Goal: Task Accomplishment & Management: Use online tool/utility

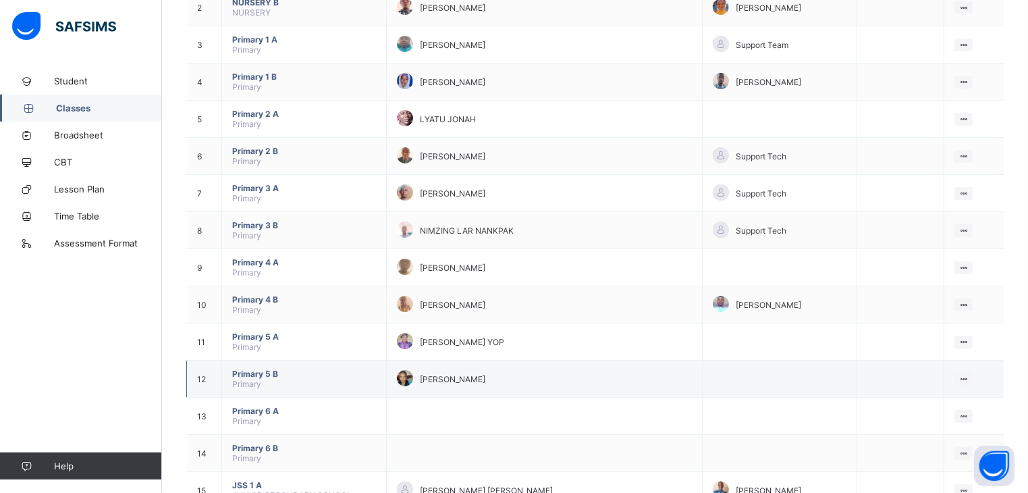
scroll to position [202, 0]
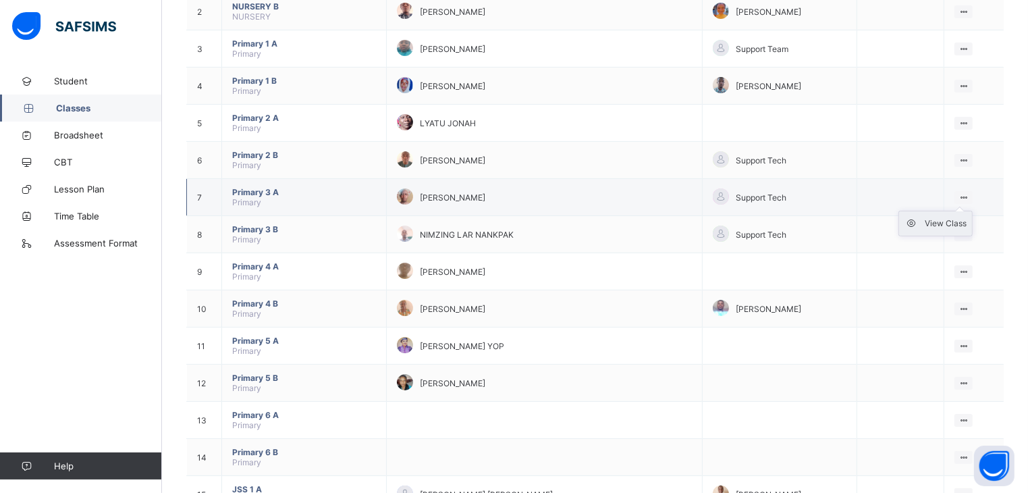
click at [960, 230] on div "View Class" at bounding box center [946, 223] width 42 height 13
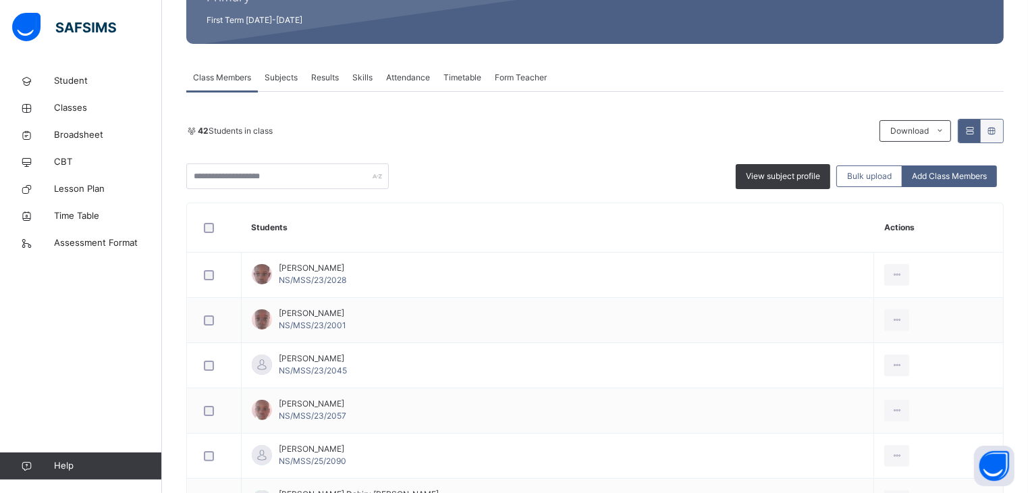
scroll to position [67, 0]
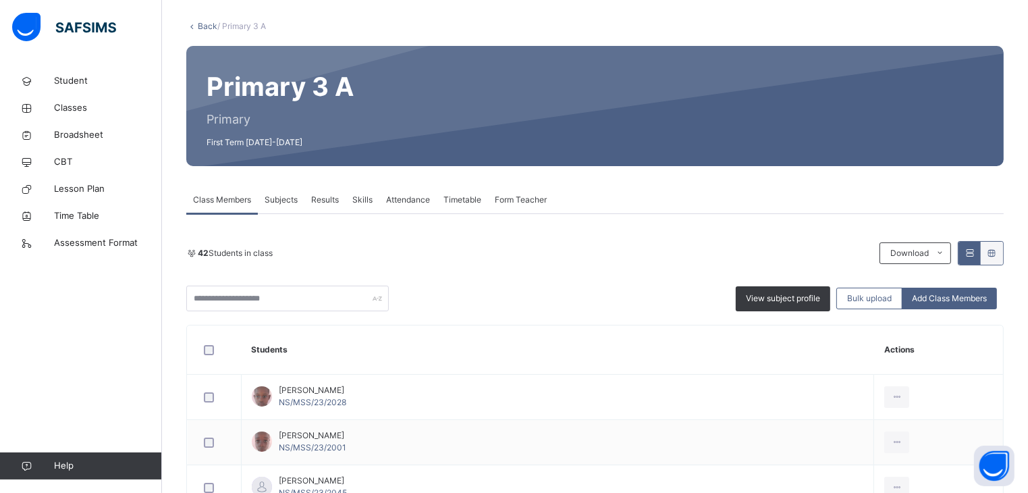
click at [407, 198] on span "Attendance" at bounding box center [408, 200] width 44 height 12
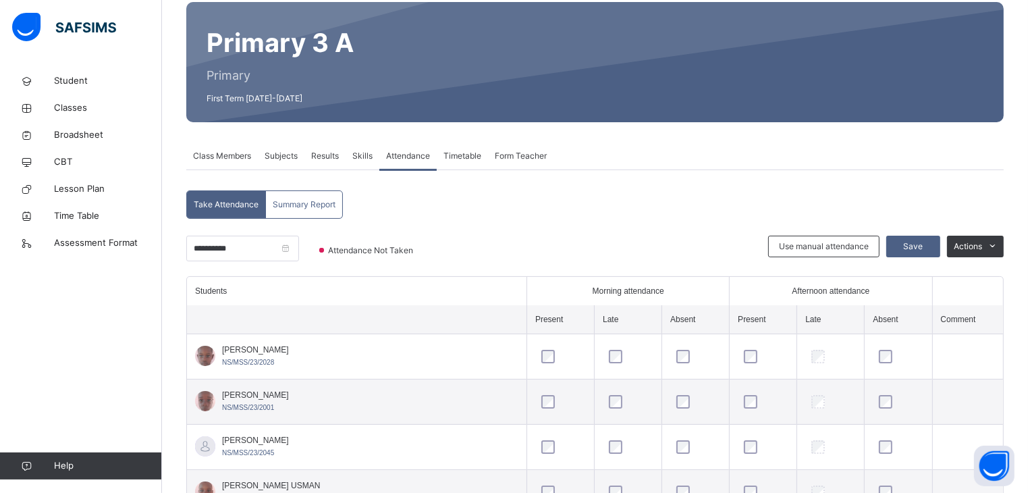
scroll to position [202, 0]
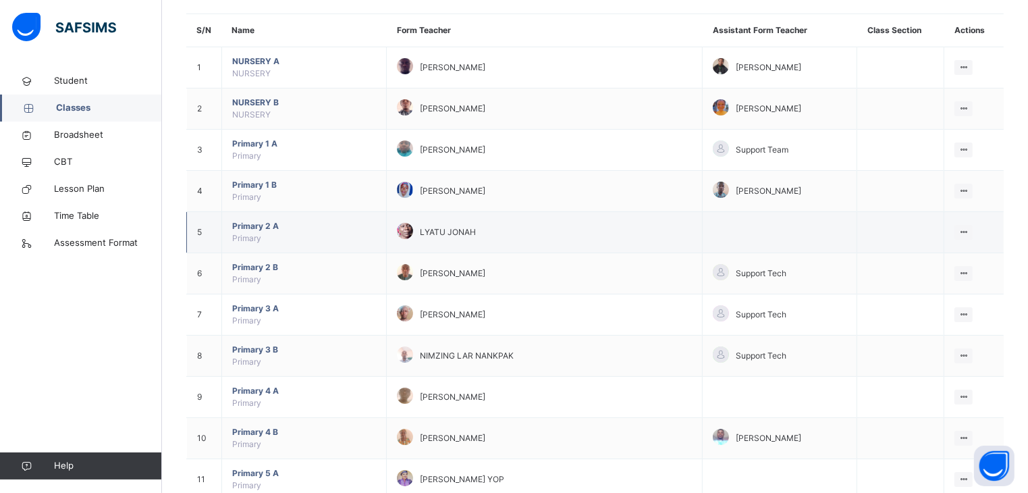
scroll to position [135, 0]
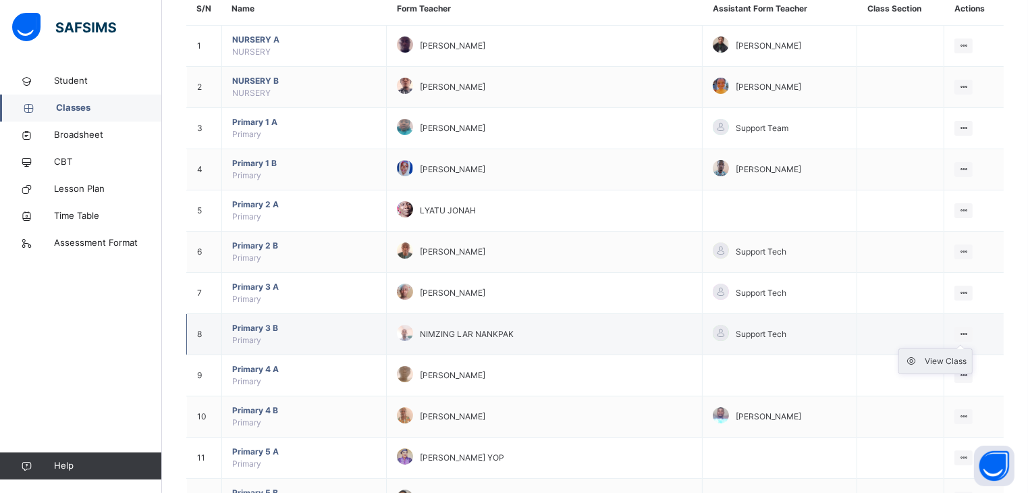
click at [939, 359] on div "View Class" at bounding box center [946, 360] width 42 height 13
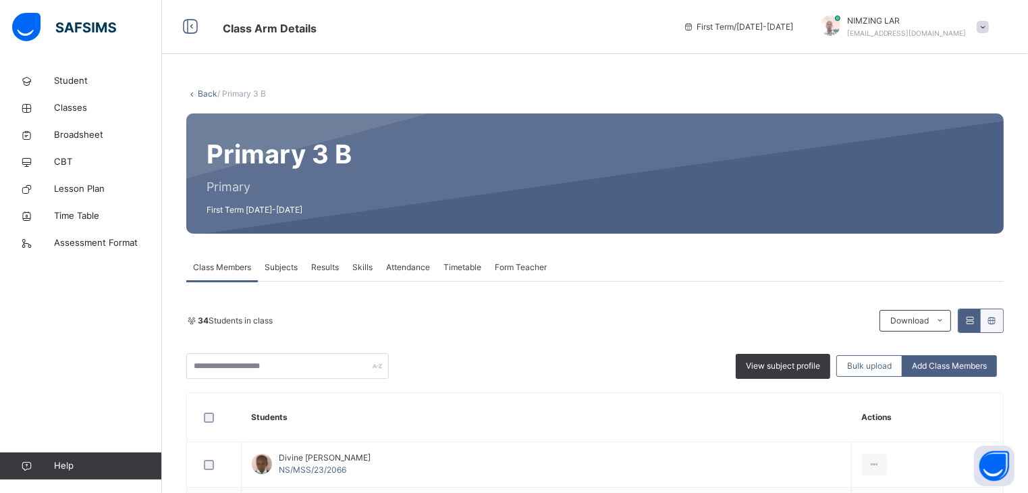
click at [413, 265] on span "Attendance" at bounding box center [408, 267] width 44 height 12
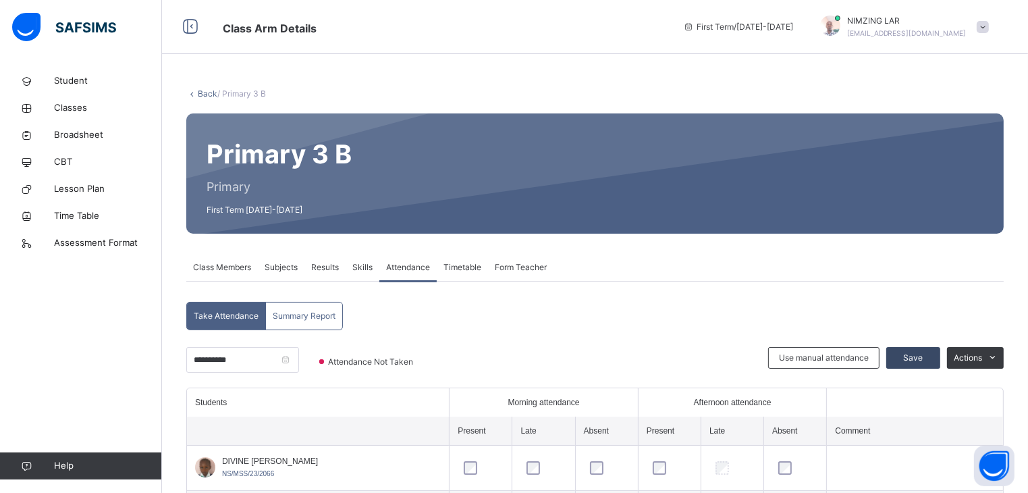
click at [924, 358] on span "Save" at bounding box center [913, 358] width 34 height 12
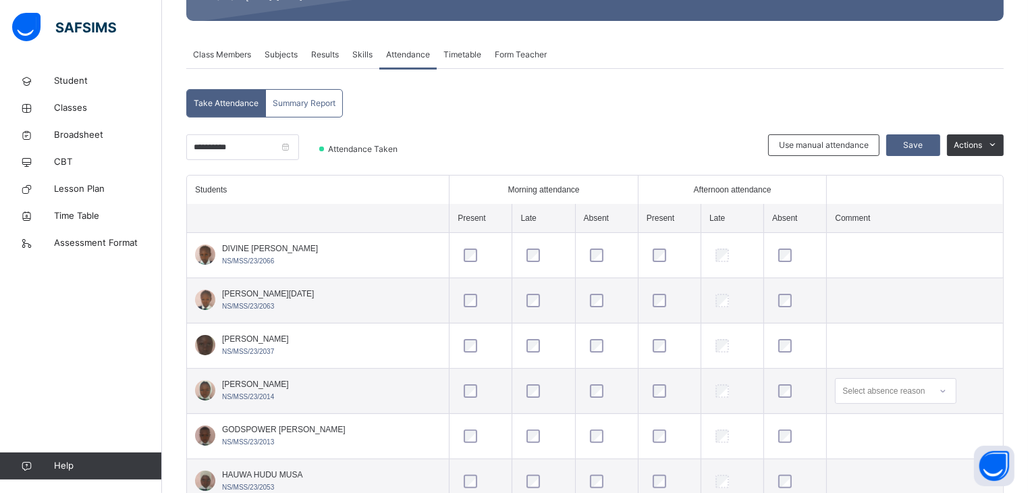
scroll to position [270, 0]
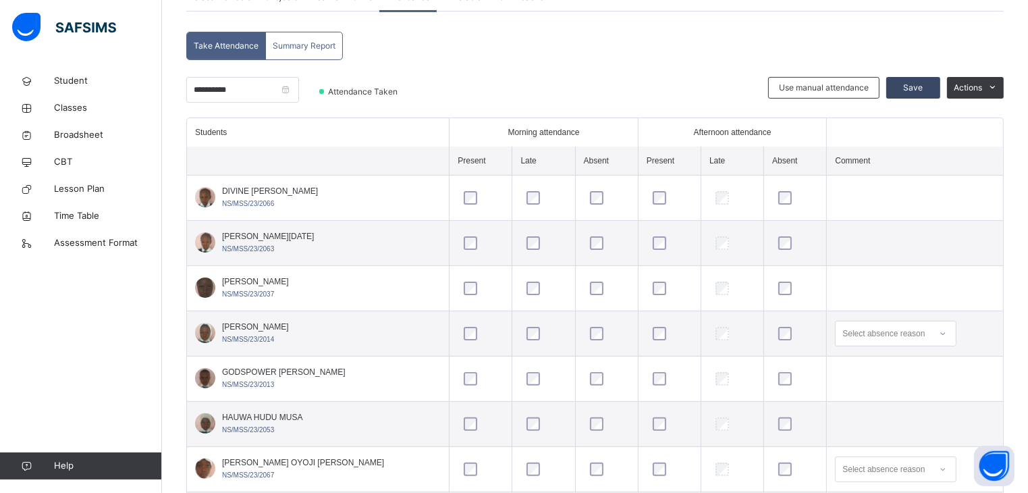
click at [930, 84] on span "Save" at bounding box center [913, 88] width 34 height 12
click at [940, 186] on td at bounding box center [915, 197] width 176 height 45
click at [925, 82] on span "Save" at bounding box center [913, 88] width 34 height 12
